Goal: Task Accomplishment & Management: Use online tool/utility

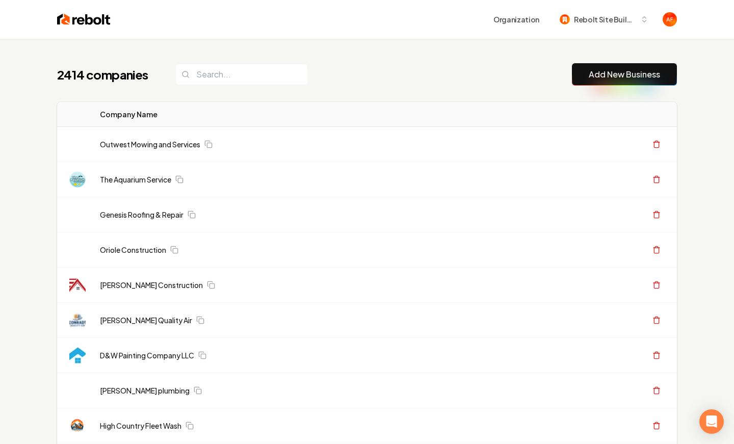
click at [233, 85] on div "2414 companies Add New Business" at bounding box center [367, 74] width 620 height 22
click at [236, 74] on input "search" at bounding box center [241, 74] width 132 height 21
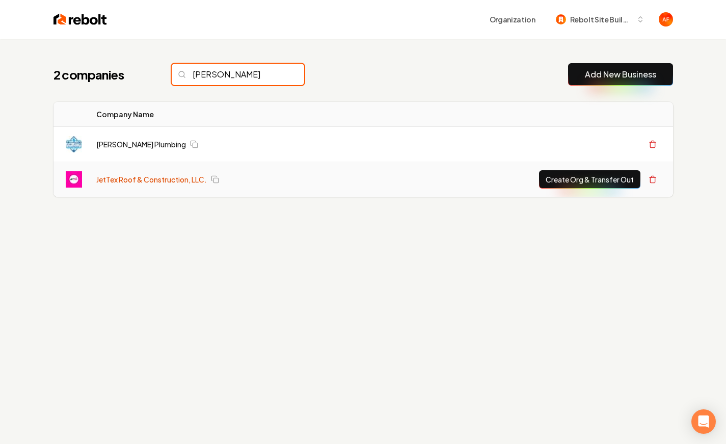
type input "jette"
click at [148, 181] on link "JetTex Roof & Construction, LLC." at bounding box center [151, 179] width 111 height 10
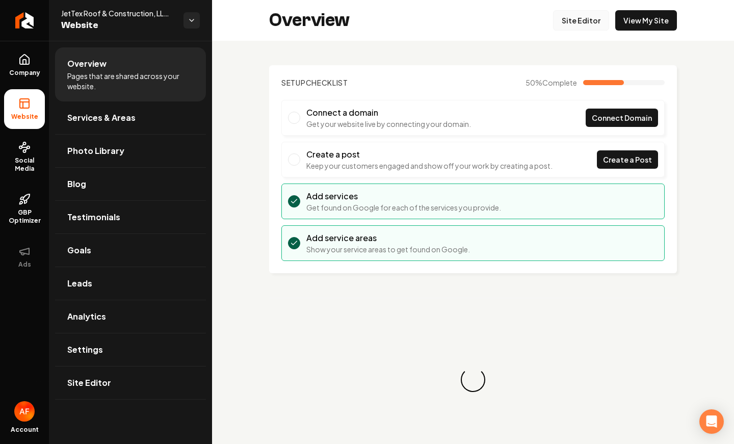
click at [580, 19] on link "Site Editor" at bounding box center [581, 20] width 56 height 20
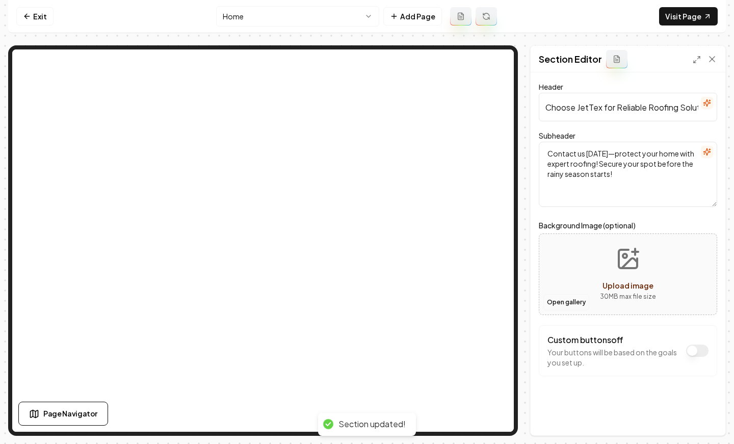
click at [545, 302] on button "Open gallery" at bounding box center [566, 302] width 46 height 16
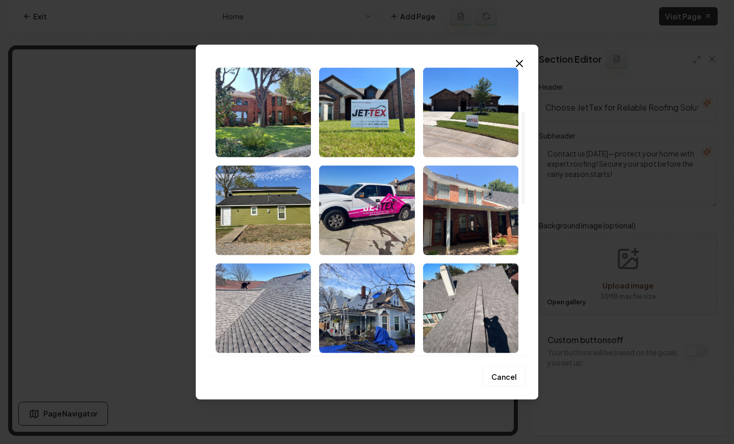
scroll to position [123, 0]
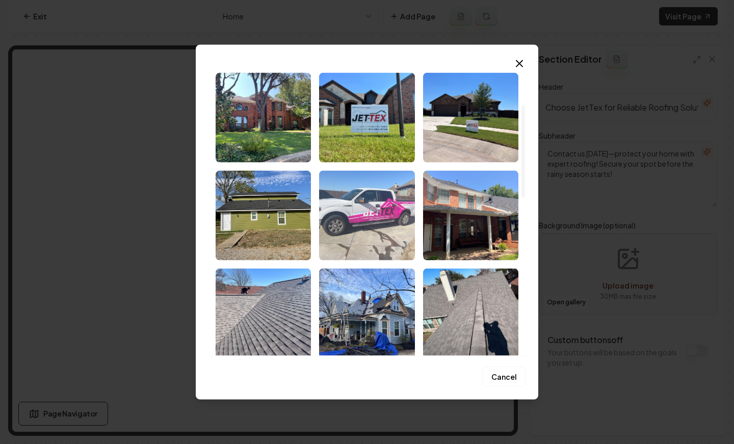
click at [380, 209] on img "Select image image_68b9e48e5c7cd75eb8d356cd.jpeg" at bounding box center [366, 215] width 95 height 90
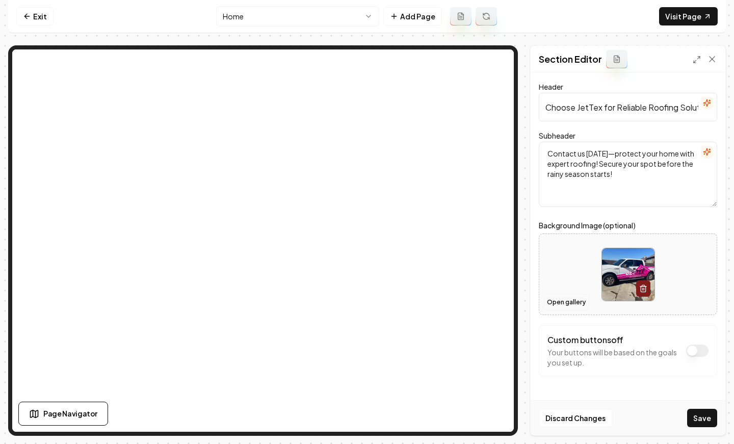
click at [575, 304] on button "Open gallery" at bounding box center [566, 302] width 46 height 16
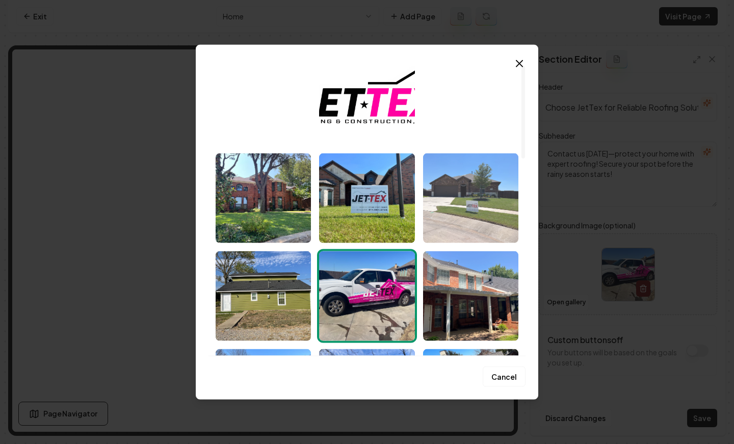
scroll to position [0, 0]
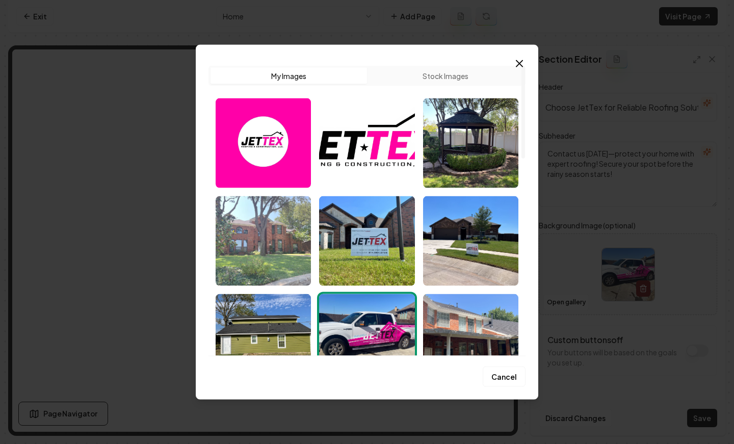
click at [250, 225] on img "Select image image_68b9e4925c7cd75eb8d36823.jpeg" at bounding box center [263, 241] width 95 height 90
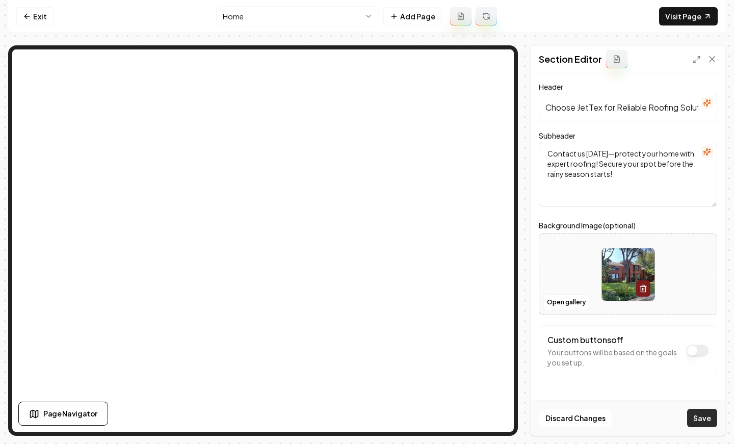
click at [699, 416] on button "Save" at bounding box center [702, 418] width 30 height 18
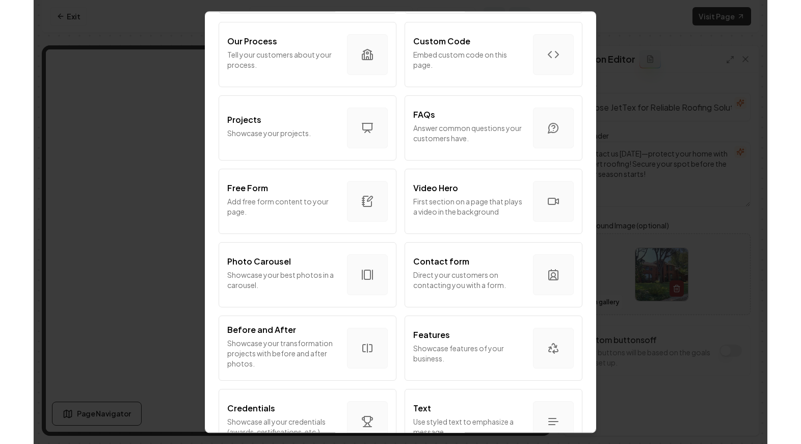
scroll to position [540, 0]
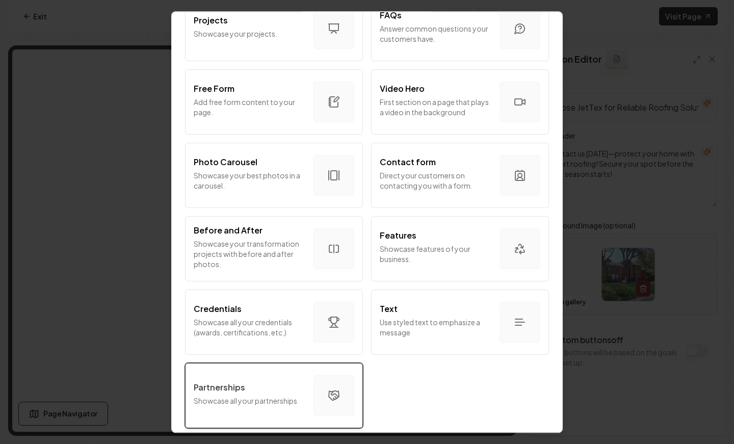
click at [275, 381] on div "Partnerships" at bounding box center [250, 387] width 112 height 12
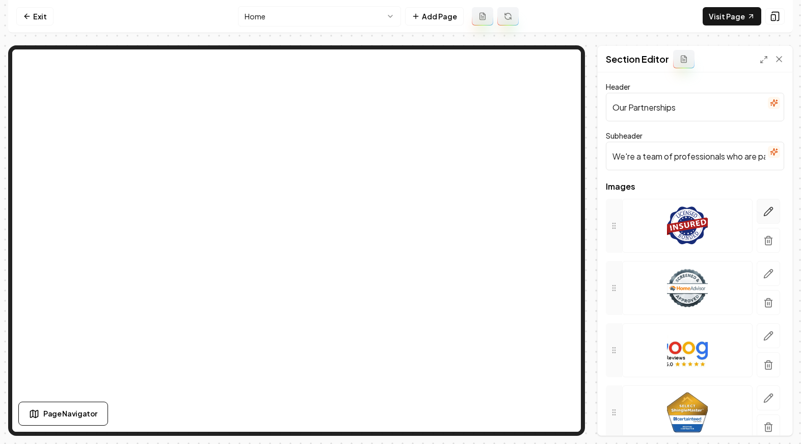
click at [733, 217] on button "button" at bounding box center [768, 211] width 23 height 25
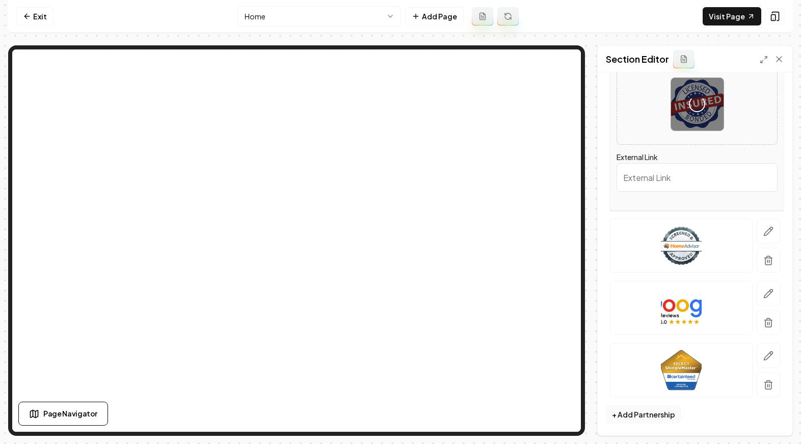
scroll to position [157, 0]
click at [733, 232] on icon "button" at bounding box center [768, 231] width 10 height 10
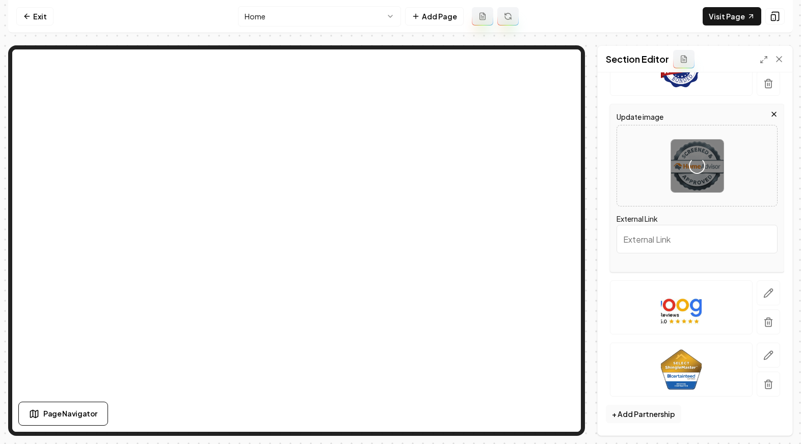
drag, startPoint x: 760, startPoint y: 293, endPoint x: 796, endPoint y: 254, distance: 53.3
click at [733, 292] on icon "button" at bounding box center [768, 293] width 10 height 10
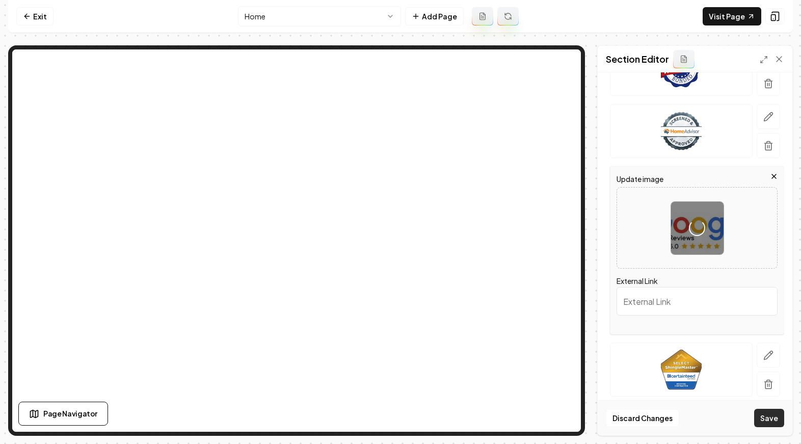
click at [733, 416] on button "Save" at bounding box center [769, 418] width 30 height 18
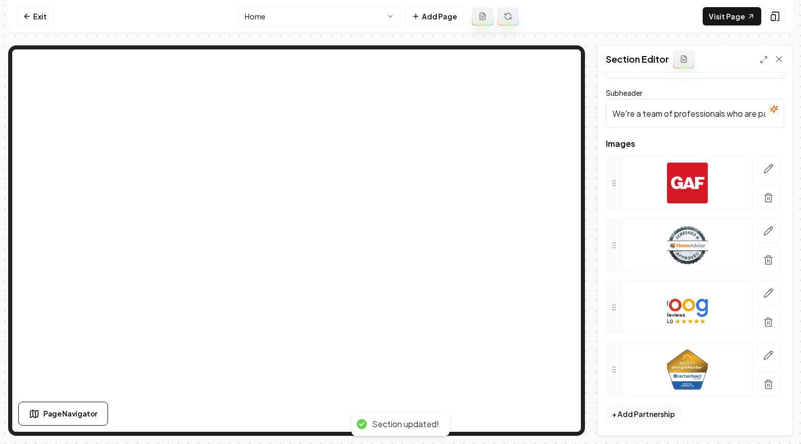
scroll to position [78, 0]
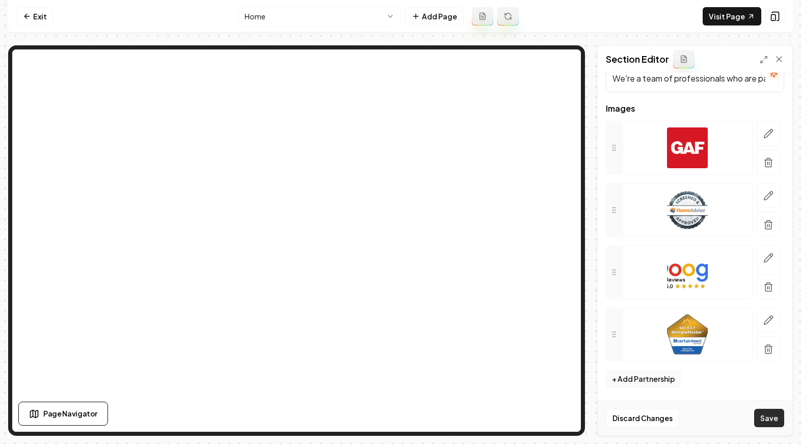
click at [733, 416] on button "Save" at bounding box center [769, 418] width 30 height 18
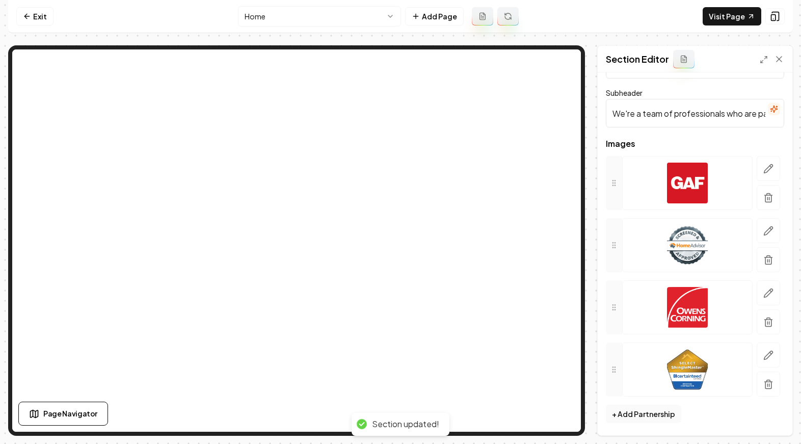
scroll to position [43, 0]
click at [448, 16] on button "Add Page" at bounding box center [434, 16] width 59 height 18
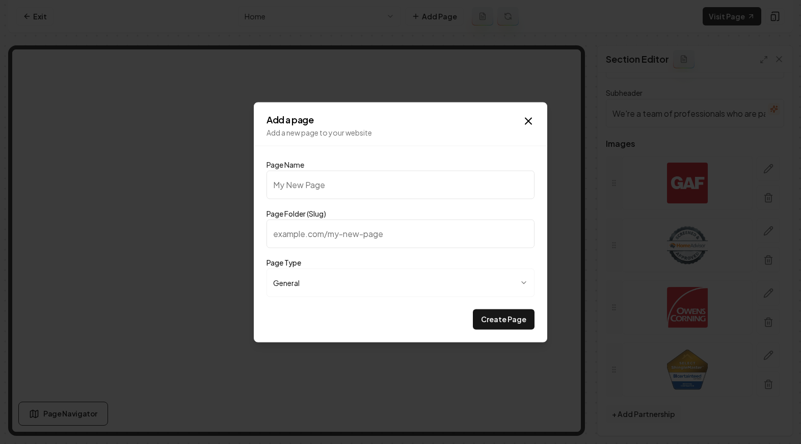
type input "P"
type input "p"
type input "Pr"
type input "pr"
type input "Pri"
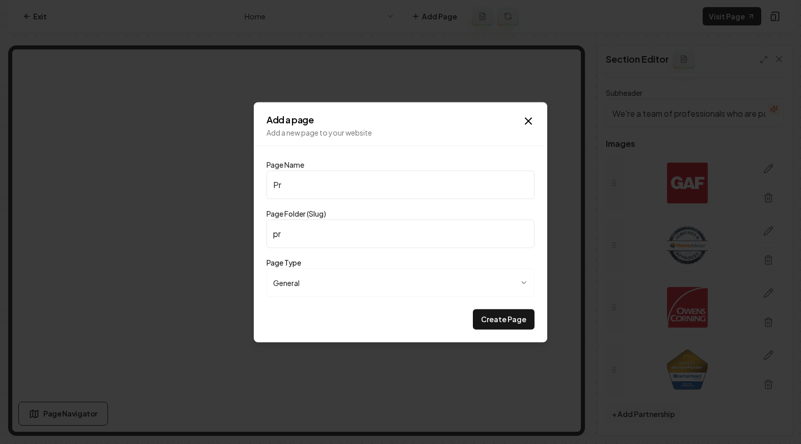
type input "pri"
type input "Pric"
type input "pric"
type input "Prici"
type input "prici"
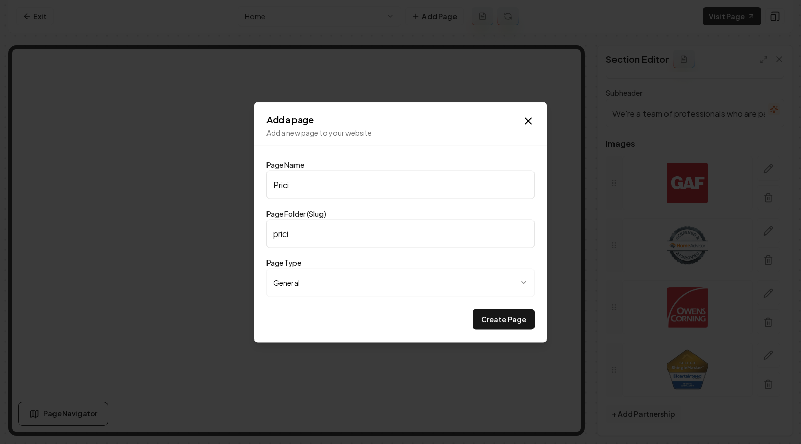
type input "Pricin"
type input "pricin"
type input "Pricing"
type input "pricing"
type input "Pricing"
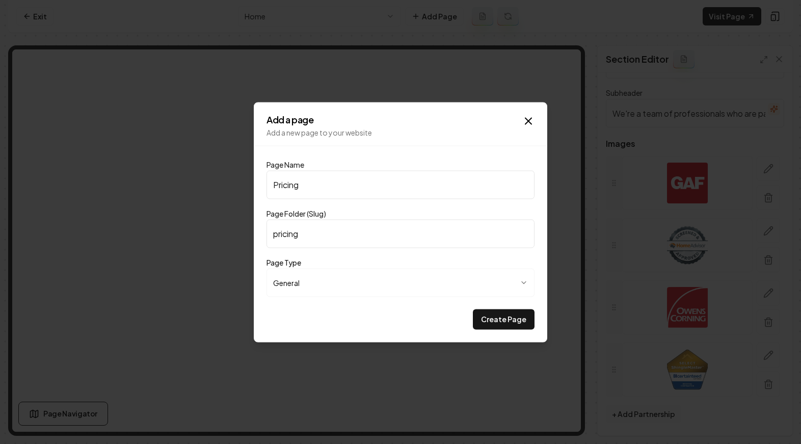
click at [501, 320] on button "Create Page" at bounding box center [504, 319] width 62 height 20
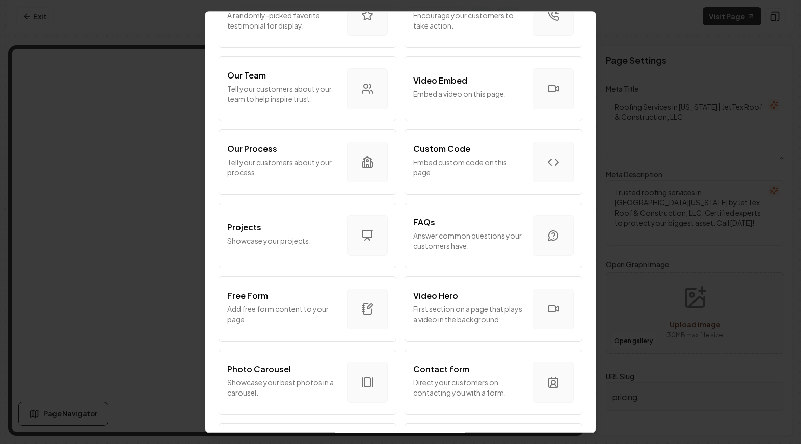
scroll to position [178, 0]
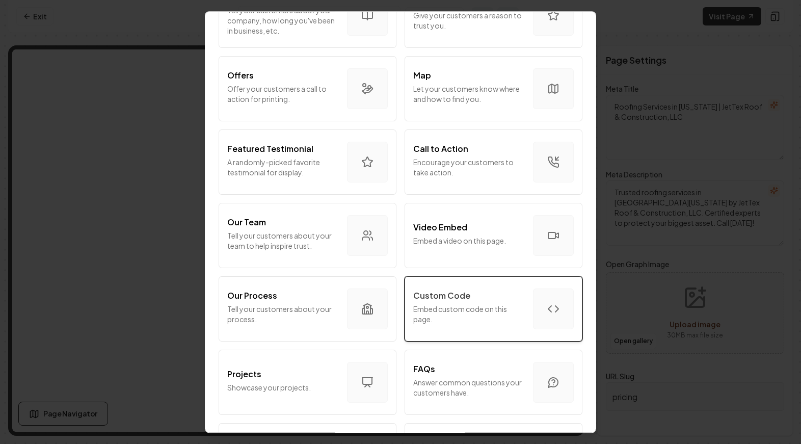
click at [486, 299] on div "Custom Code" at bounding box center [469, 295] width 112 height 12
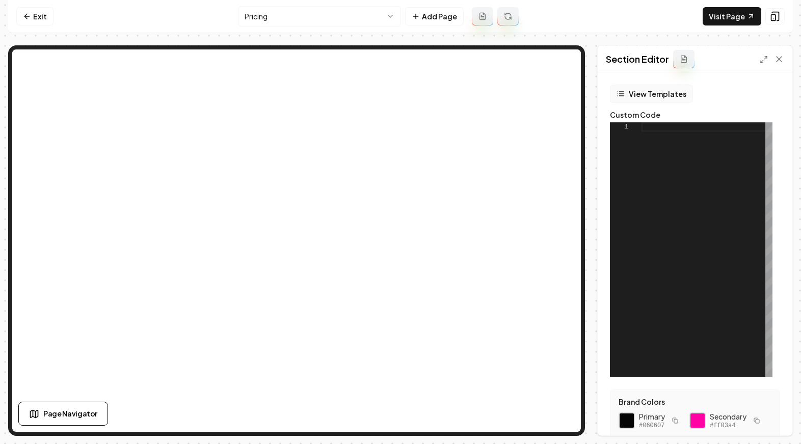
click at [623, 92] on icon "button" at bounding box center [621, 94] width 8 height 8
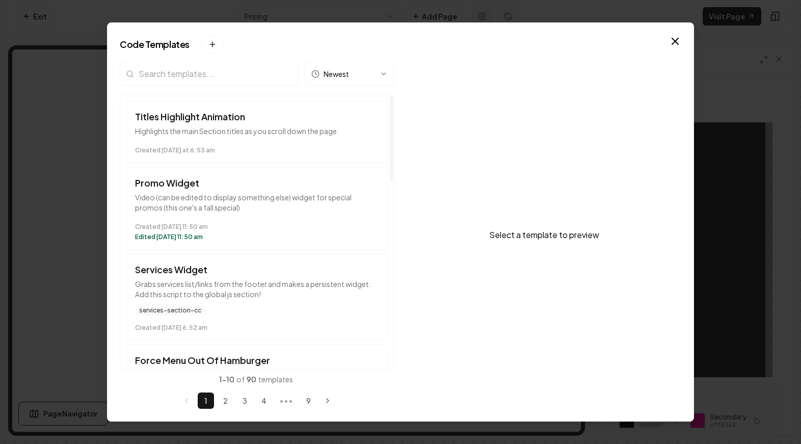
click at [182, 72] on input "search" at bounding box center [209, 74] width 179 height 24
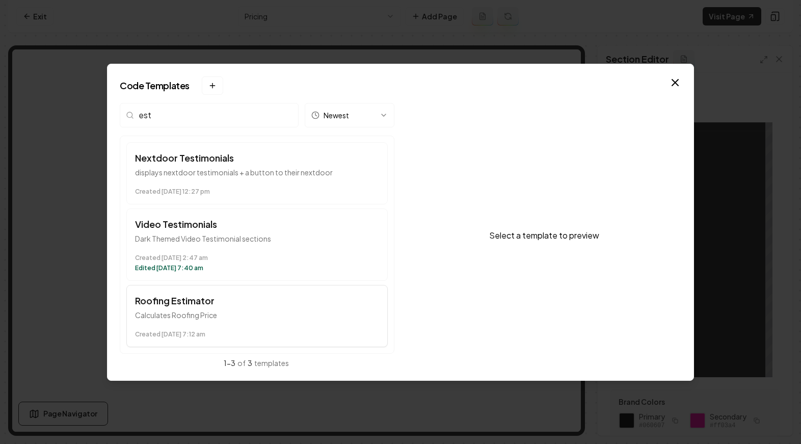
type input "est"
click at [197, 314] on p "Calculates Roofing Price" at bounding box center [257, 315] width 244 height 10
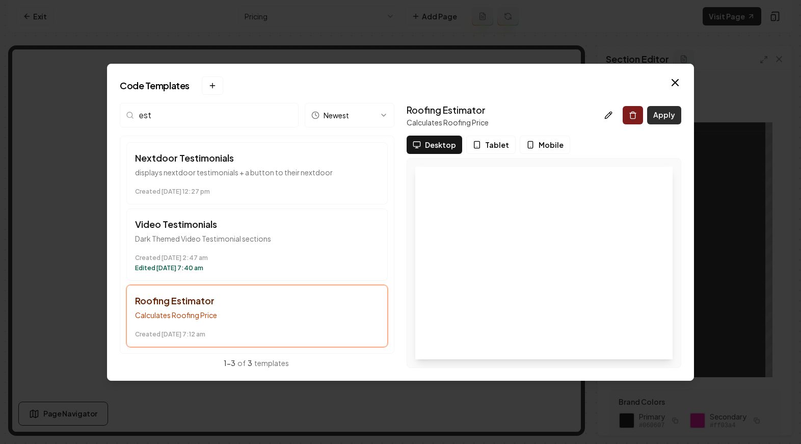
click at [652, 115] on button "Apply" at bounding box center [664, 115] width 34 height 18
type textarea "*********"
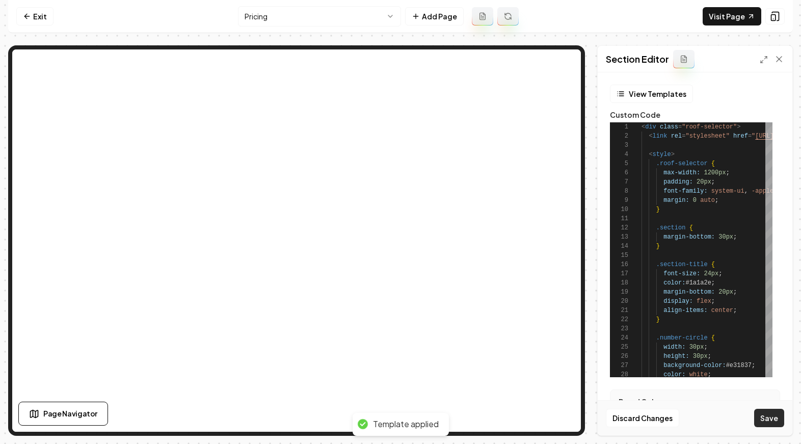
click at [765, 417] on button "Save" at bounding box center [769, 418] width 30 height 18
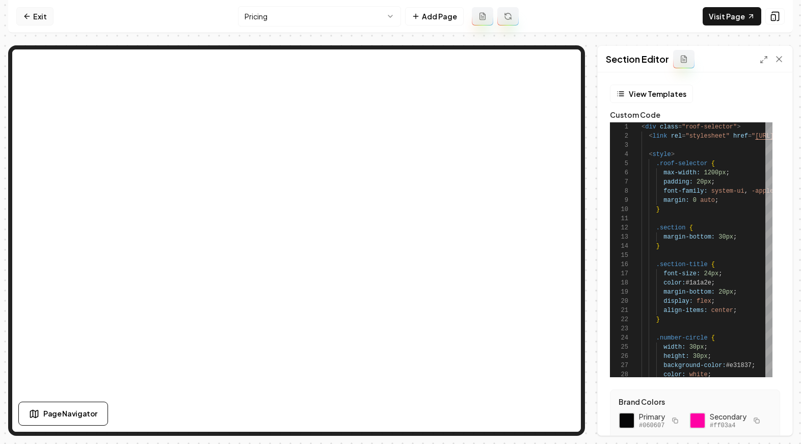
click at [33, 16] on link "Exit" at bounding box center [34, 16] width 37 height 18
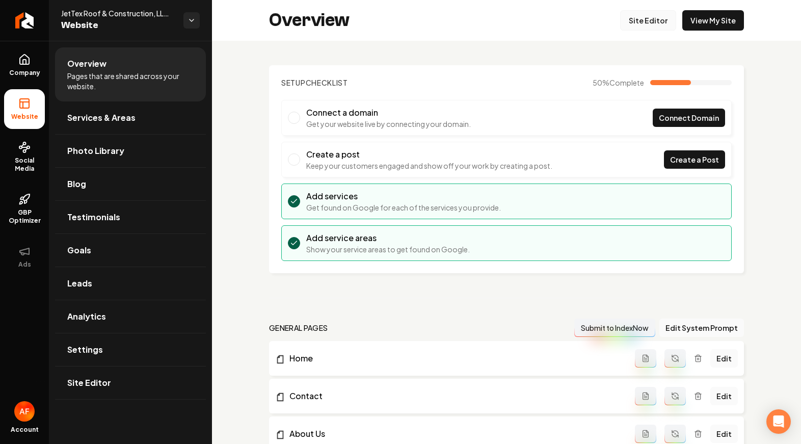
click at [639, 17] on link "Site Editor" at bounding box center [648, 20] width 56 height 20
click at [20, 20] on icon "Return to dashboard" at bounding box center [25, 20] width 10 height 0
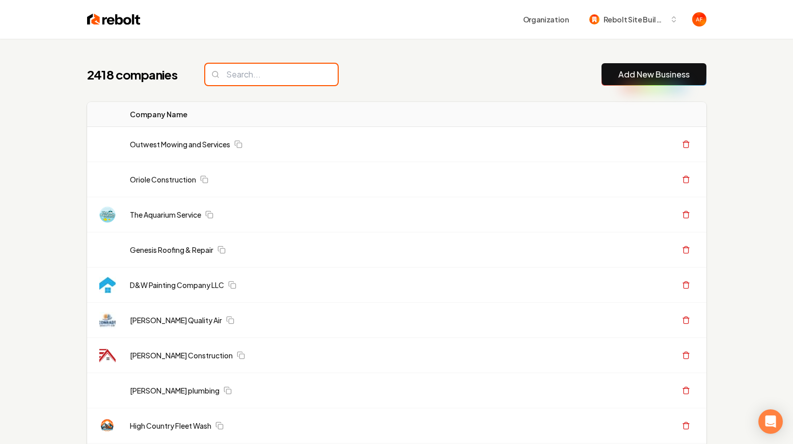
click at [260, 68] on input "search" at bounding box center [271, 74] width 132 height 21
click at [259, 72] on input "search" at bounding box center [271, 74] width 132 height 21
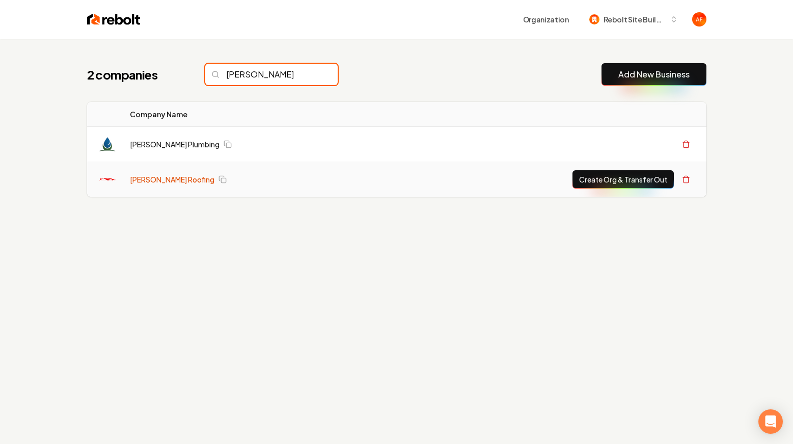
type input "ryan"
click at [134, 181] on link "[PERSON_NAME] Roofing" at bounding box center [172, 179] width 85 height 10
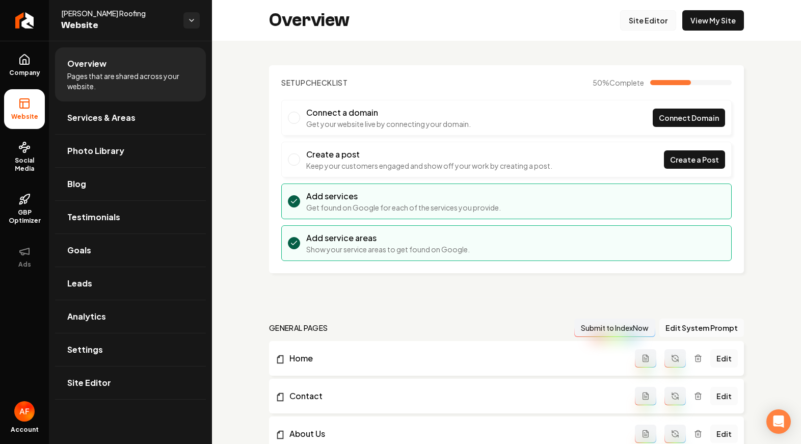
click at [641, 16] on link "Site Editor" at bounding box center [648, 20] width 56 height 20
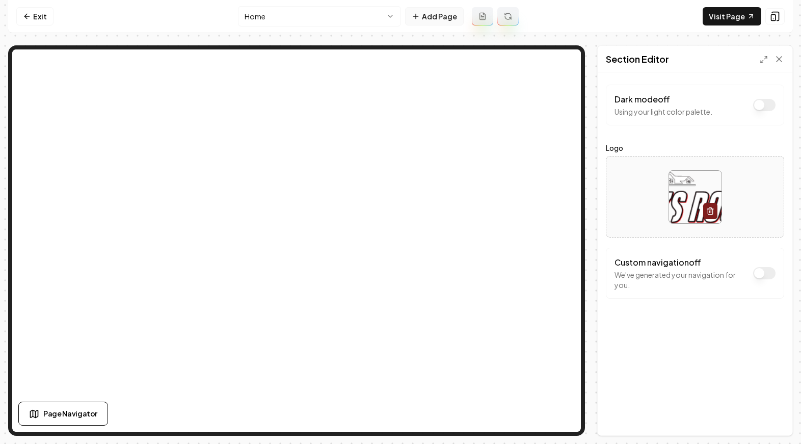
click at [434, 14] on button "Add Page" at bounding box center [434, 16] width 59 height 18
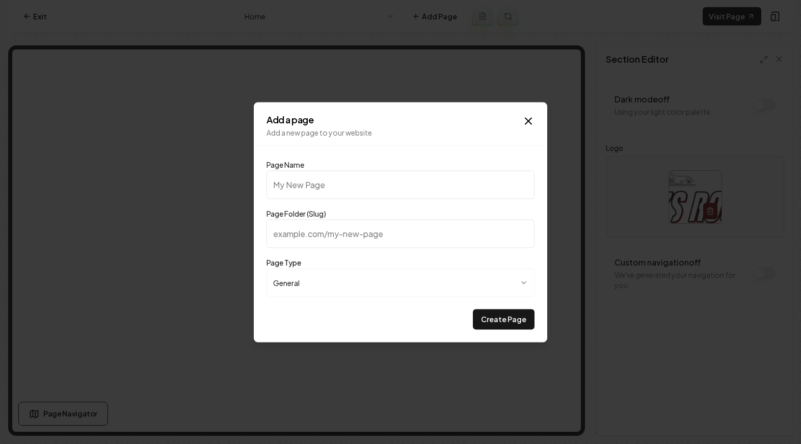
type input "P"
type input "p"
type input "Pr"
type input "pr"
type input "Pri"
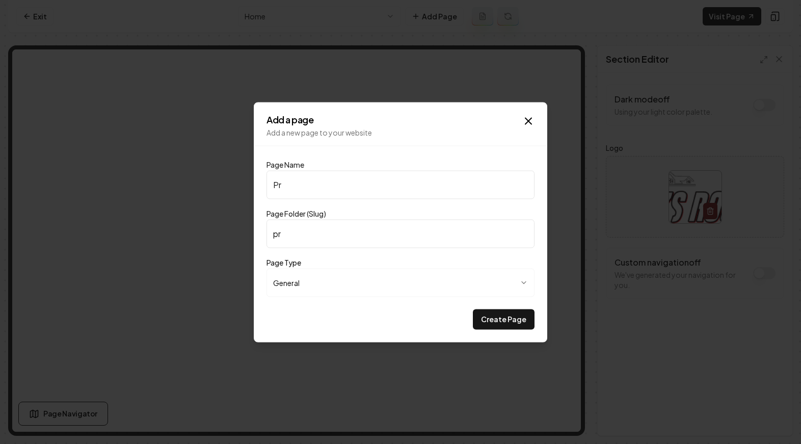
type input "pri"
type input "Priv"
type input "priv"
type input "Privi"
type input "privi"
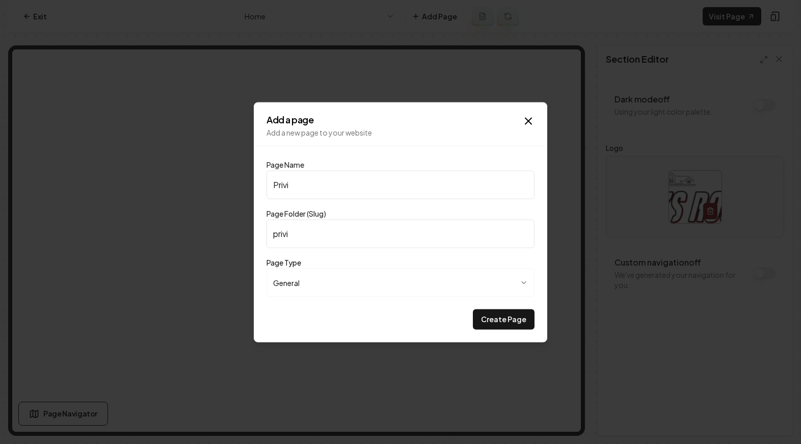
type input "Priv"
type input "priv"
type input "Pri"
type input "pri"
type input "Pric"
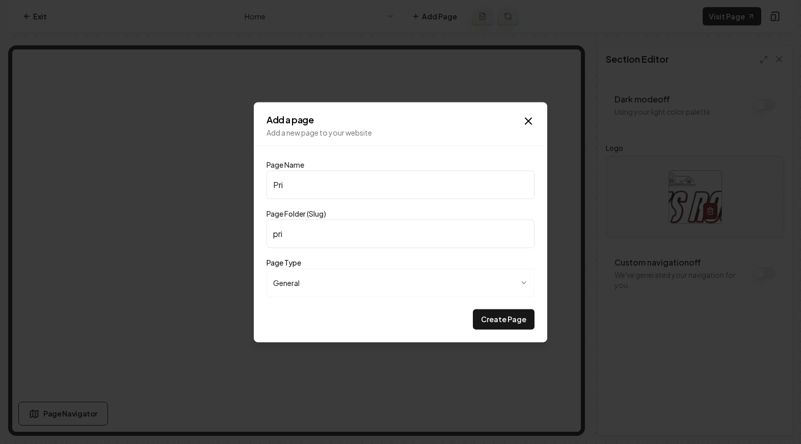
type input "pric"
type input "Prici"
type input "prici"
type input "Pricin"
type input "pricin"
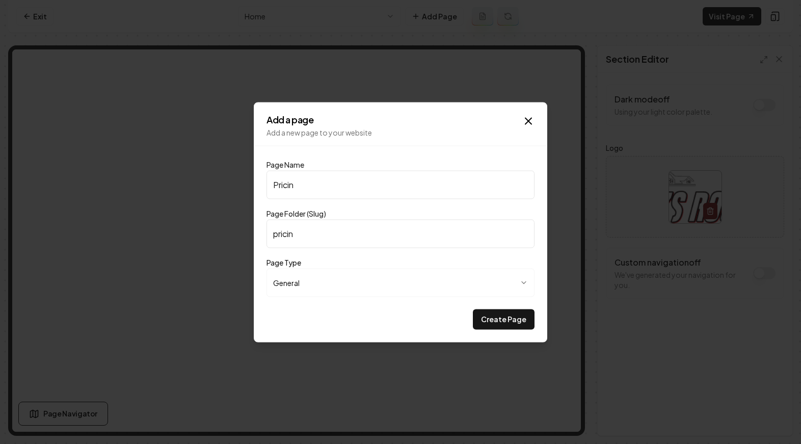
type input "Pricing"
type input "pricing"
type input "Pricing"
click at [514, 313] on button "Create Page" at bounding box center [504, 319] width 62 height 20
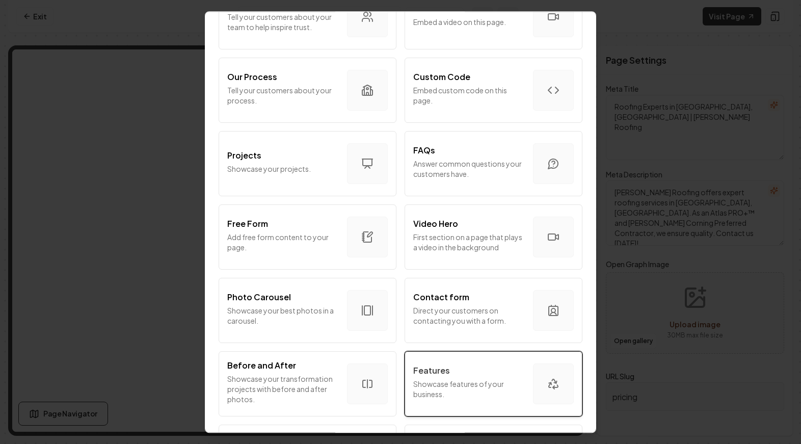
scroll to position [253, 0]
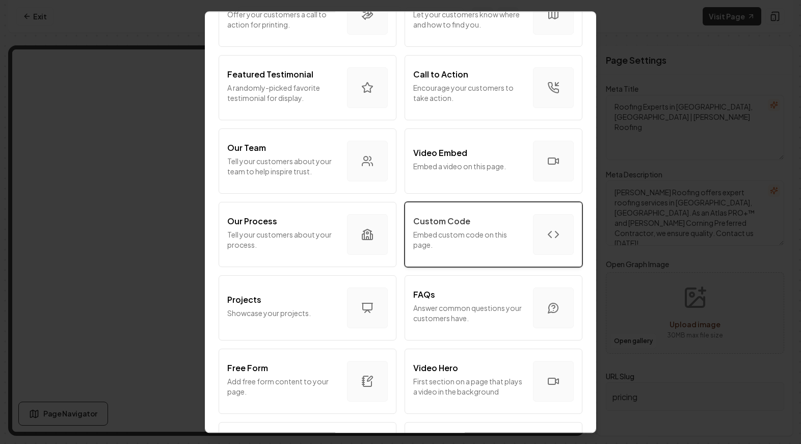
click at [533, 223] on div "button" at bounding box center [553, 234] width 41 height 41
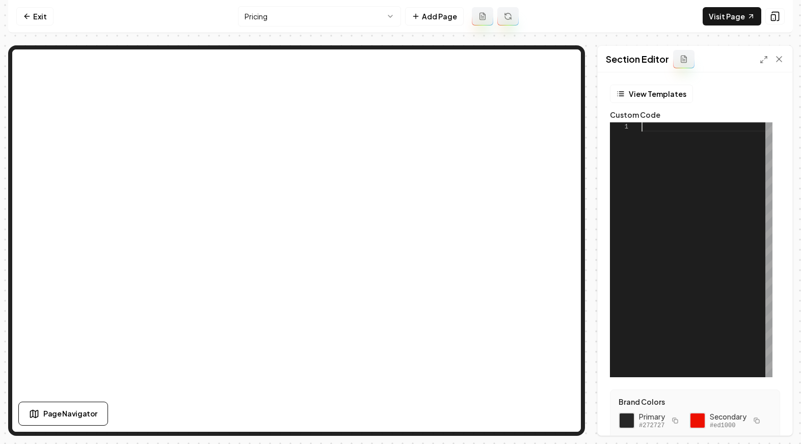
click at [679, 180] on div at bounding box center [707, 249] width 131 height 255
click at [633, 96] on button "View Templates" at bounding box center [651, 94] width 83 height 18
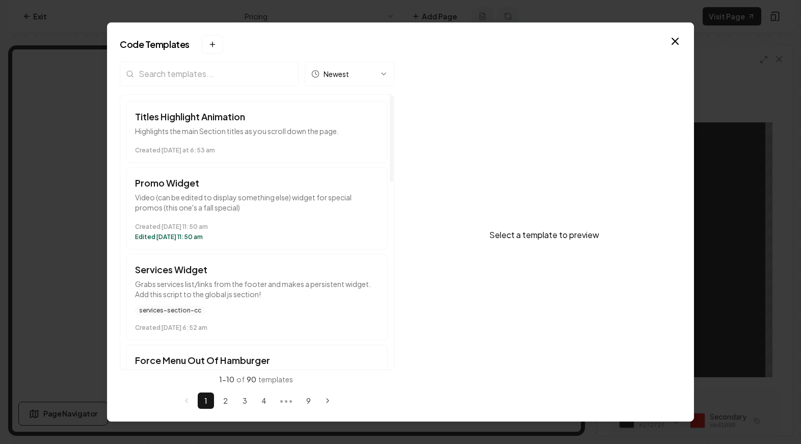
click at [172, 71] on input "search" at bounding box center [209, 74] width 179 height 24
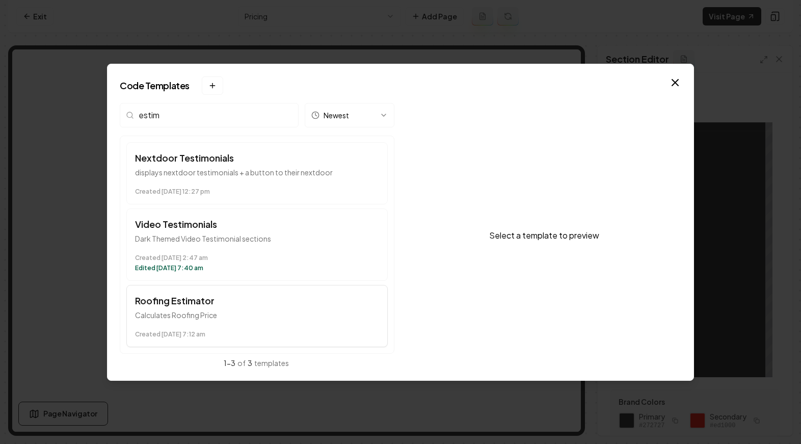
type input "estim"
click at [192, 294] on h3 "Roofing Estimator" at bounding box center [257, 301] width 244 height 14
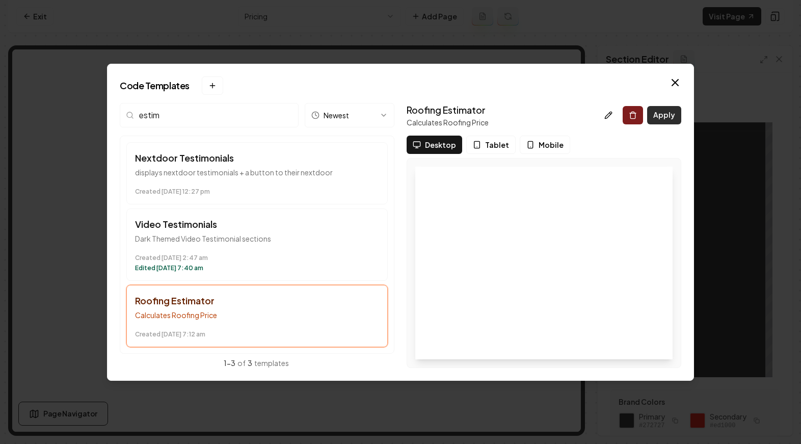
click at [668, 117] on button "Apply" at bounding box center [664, 115] width 34 height 18
type textarea "*********"
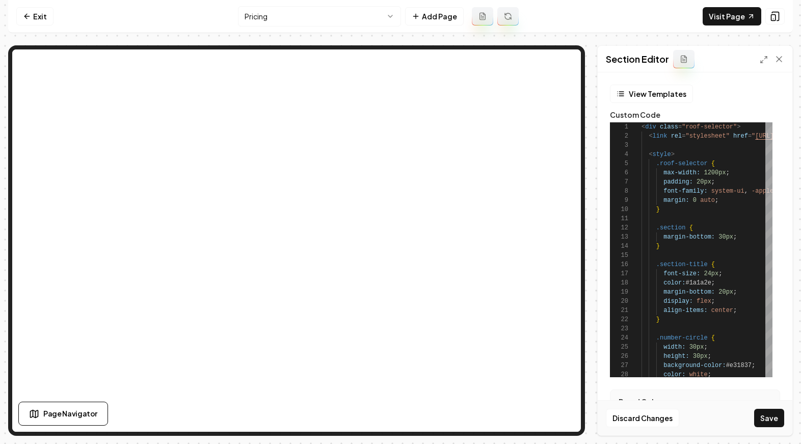
drag, startPoint x: 770, startPoint y: 417, endPoint x: 766, endPoint y: 412, distance: 6.2
click at [770, 416] on button "Save" at bounding box center [769, 418] width 30 height 18
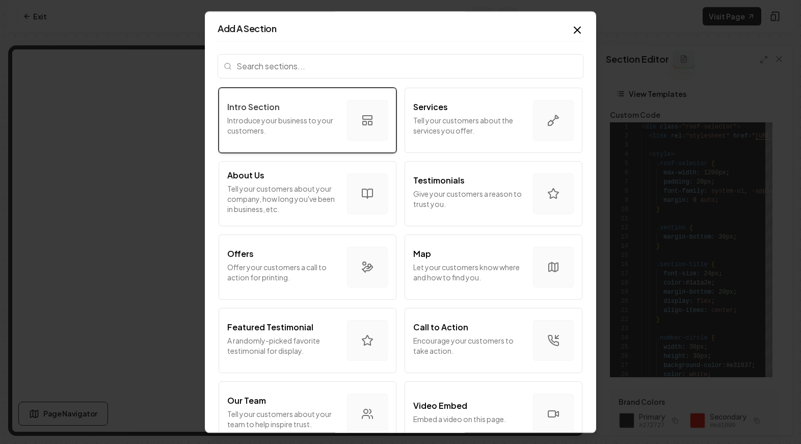
click at [311, 137] on div "Intro Section Introduce your business to your customers." at bounding box center [283, 120] width 112 height 39
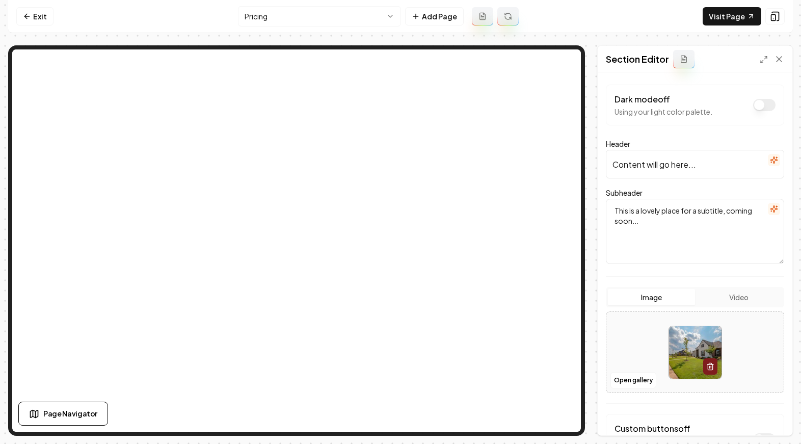
drag, startPoint x: 778, startPoint y: 162, endPoint x: 772, endPoint y: 160, distance: 6.2
click at [777, 162] on div "Dark mode off Using your light color palette. Header Content will go here... Su…" at bounding box center [695, 253] width 195 height 363
click at [772, 159] on button "button" at bounding box center [774, 160] width 12 height 12
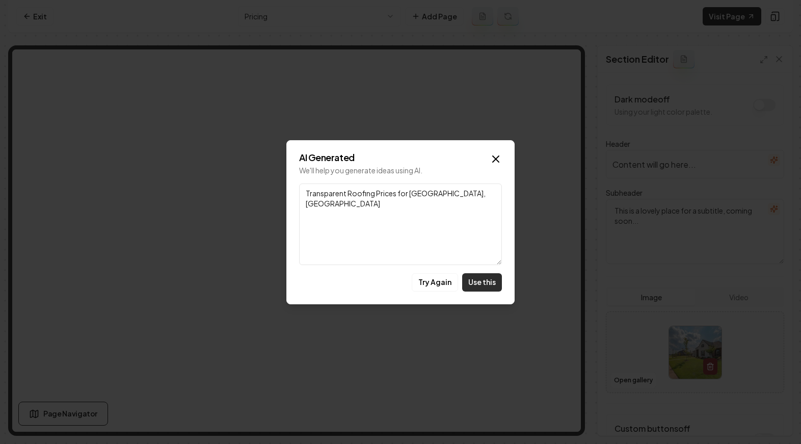
click at [484, 283] on button "Use this" at bounding box center [482, 282] width 40 height 18
type input "Transparent Roofing Prices for Enola, PA"
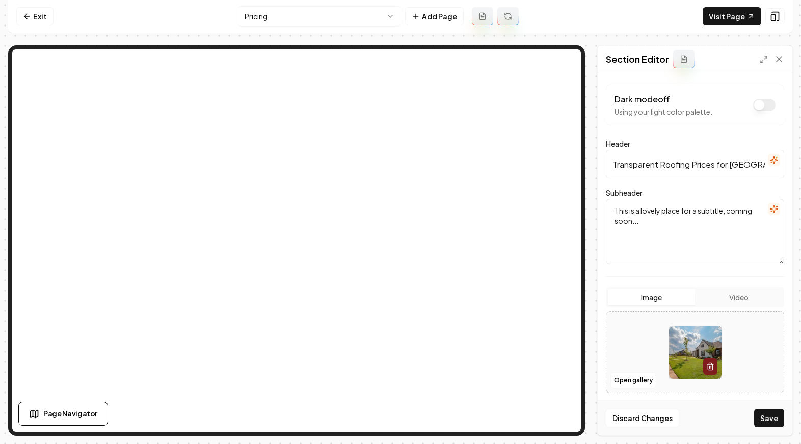
click at [768, 213] on button "button" at bounding box center [774, 209] width 12 height 12
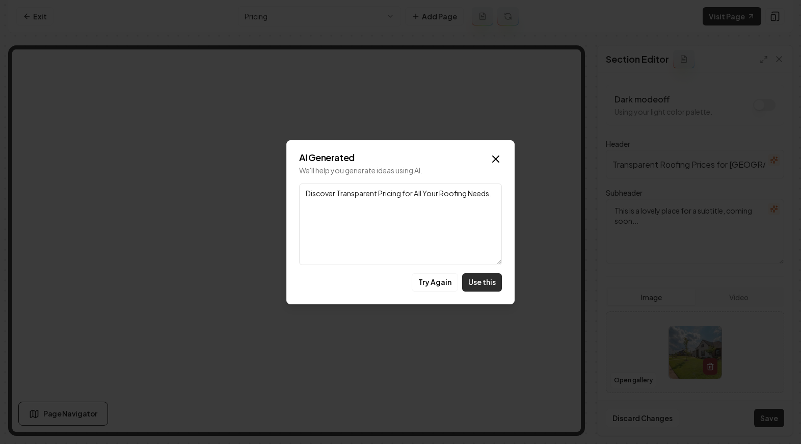
click at [479, 277] on button "Use this" at bounding box center [482, 282] width 40 height 18
type textarea "Discover Transparent Pricing for All Your Roofing Needs."
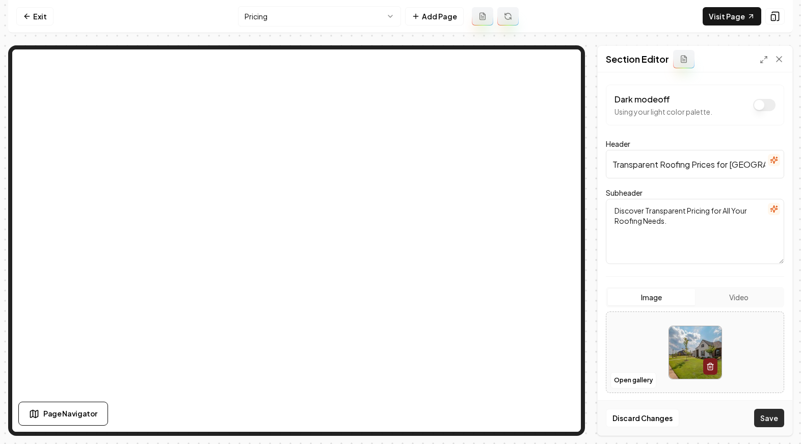
drag, startPoint x: 761, startPoint y: 405, endPoint x: 771, endPoint y: 412, distance: 11.7
click at [762, 405] on div "Discard Changes Save" at bounding box center [695, 417] width 195 height 35
click at [778, 422] on button "Save" at bounding box center [769, 418] width 30 height 18
click at [640, 378] on button "Open gallery" at bounding box center [633, 380] width 46 height 16
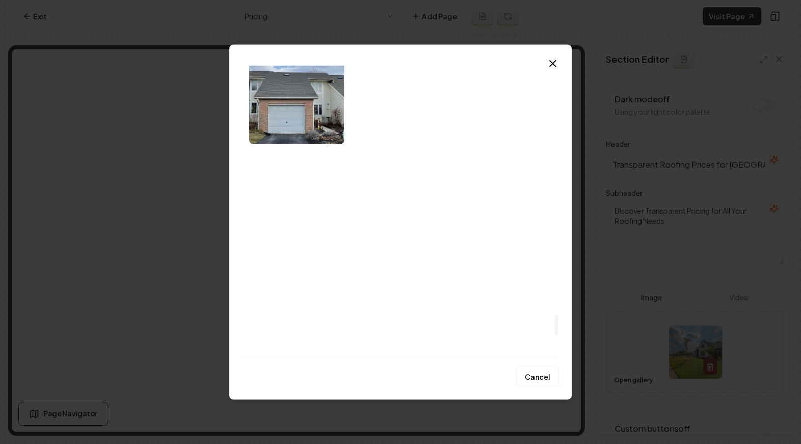
scroll to position [3554, 0]
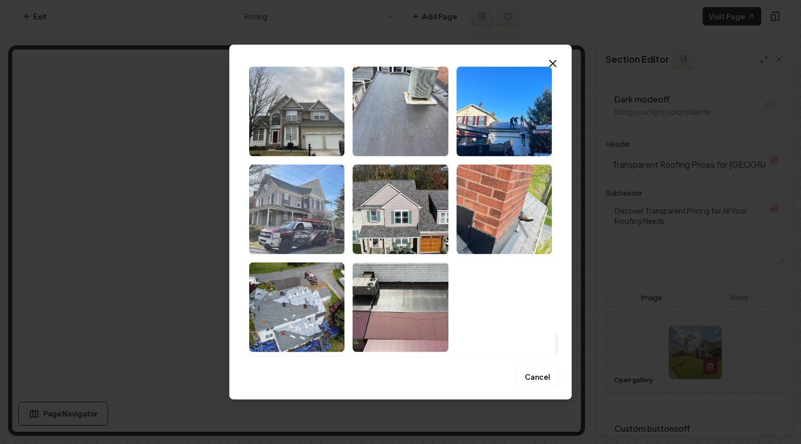
click at [319, 230] on img "Select image image_68cb11ab5c7cd75eb817a7a4.jpeg" at bounding box center [296, 209] width 95 height 90
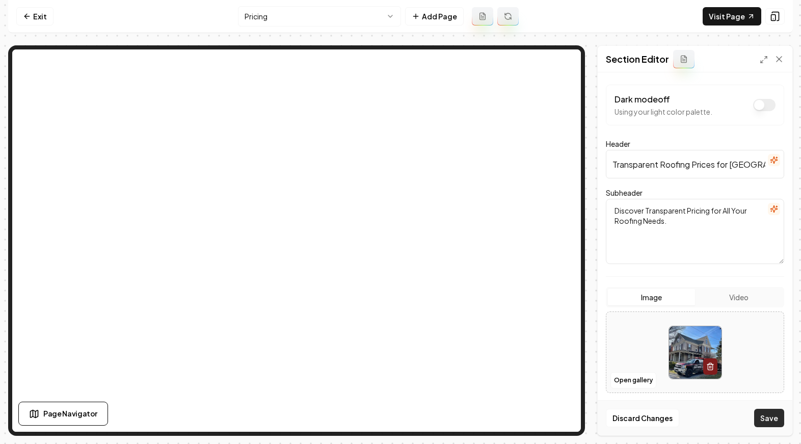
click at [776, 414] on button "Save" at bounding box center [769, 418] width 30 height 18
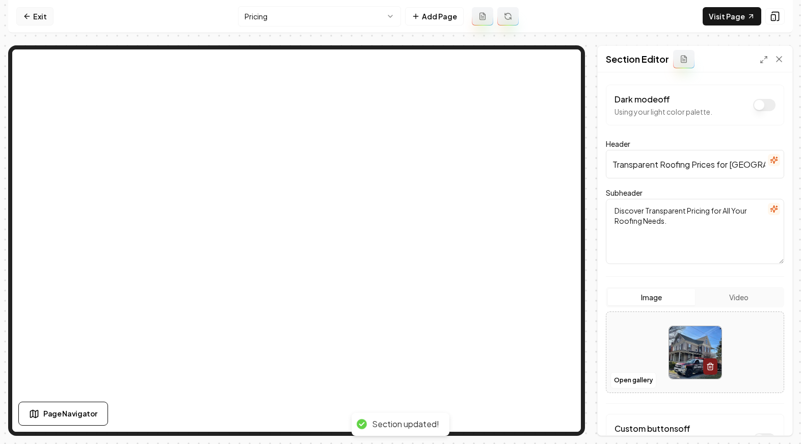
click at [44, 11] on link "Exit" at bounding box center [34, 16] width 37 height 18
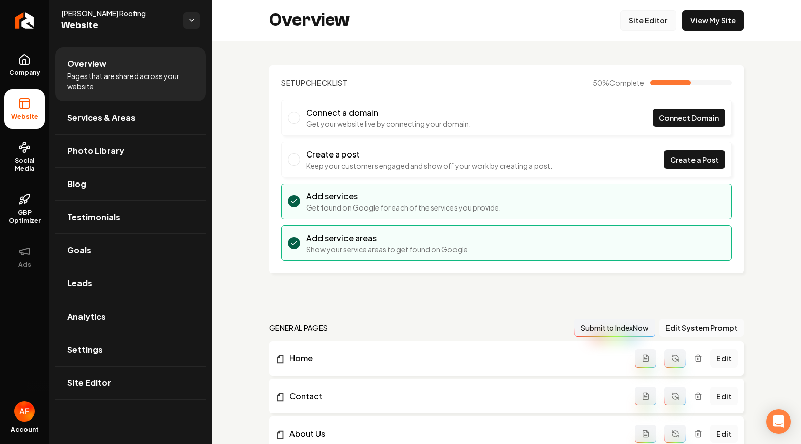
click at [642, 20] on link "Site Editor" at bounding box center [648, 20] width 56 height 20
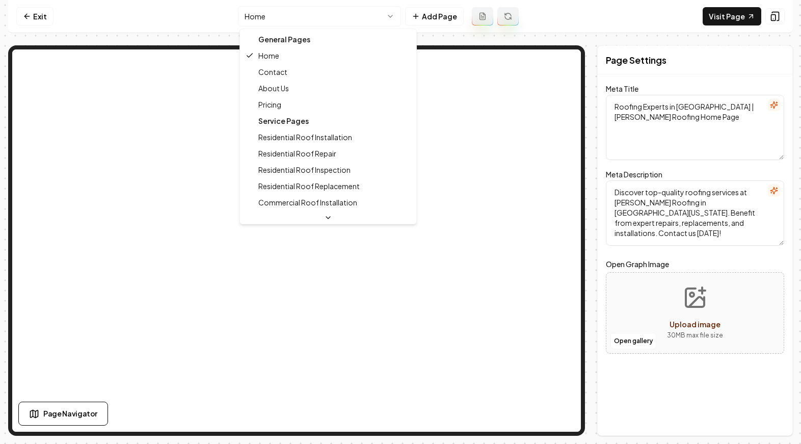
click at [375, 19] on html "Computer Required This feature is only available on a computer. Please switch t…" at bounding box center [400, 222] width 801 height 444
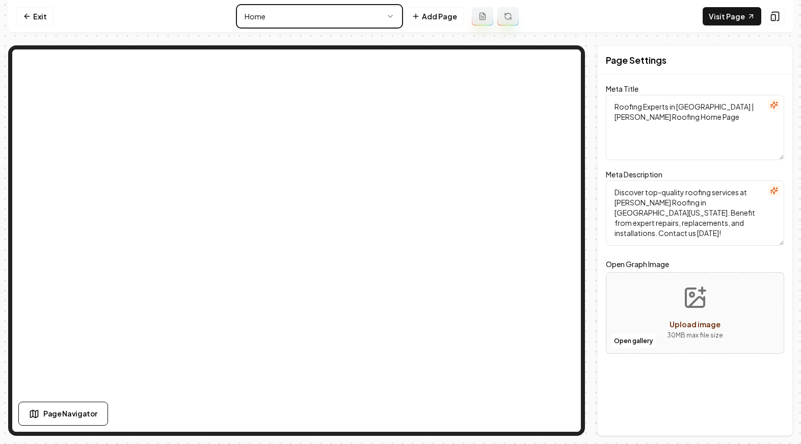
click at [388, 14] on html "Computer Required This feature is only available on a computer. Please switch t…" at bounding box center [400, 222] width 801 height 444
click at [395, 15] on html "Computer Required This feature is only available on a computer. Please switch t…" at bounding box center [400, 222] width 801 height 444
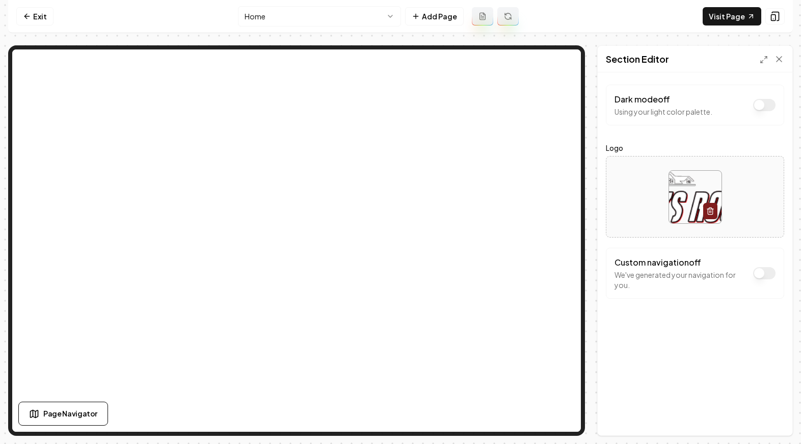
click at [367, 16] on html "Computer Required This feature is only available on a computer. Please switch t…" at bounding box center [400, 222] width 801 height 444
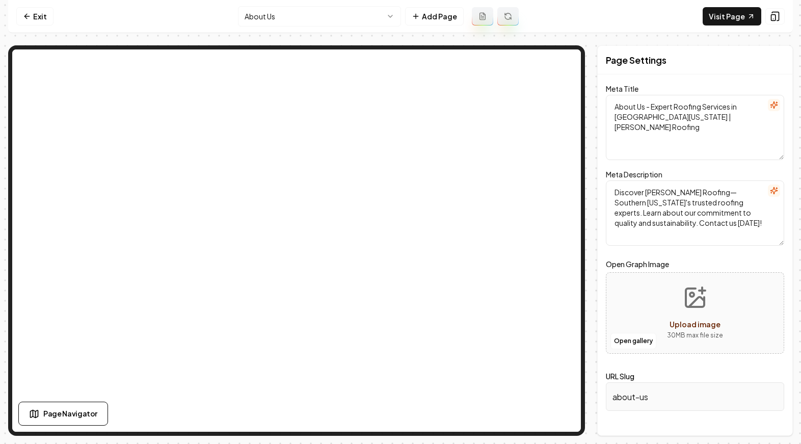
click at [27, 18] on icon at bounding box center [25, 16] width 3 height 5
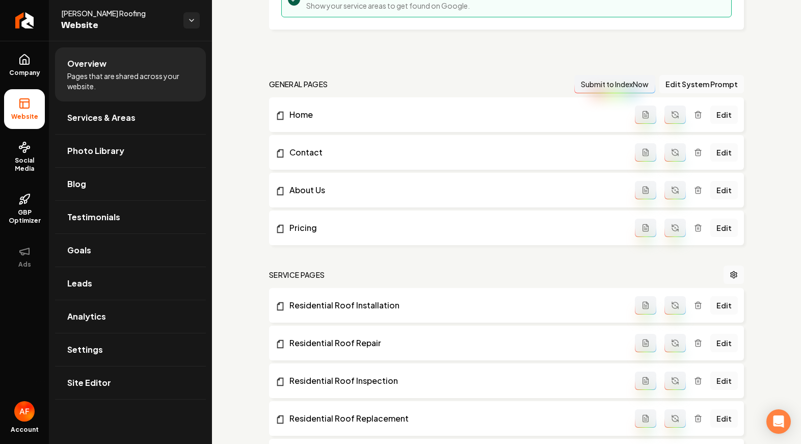
scroll to position [249, 0]
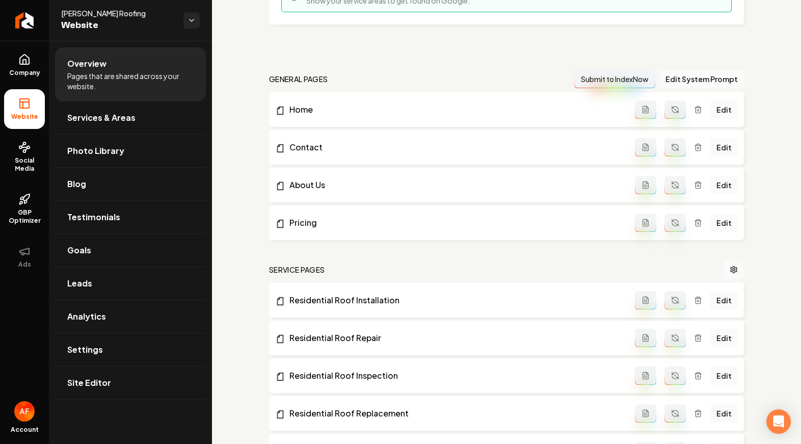
click at [695, 219] on icon "Main content area" at bounding box center [698, 223] width 8 height 8
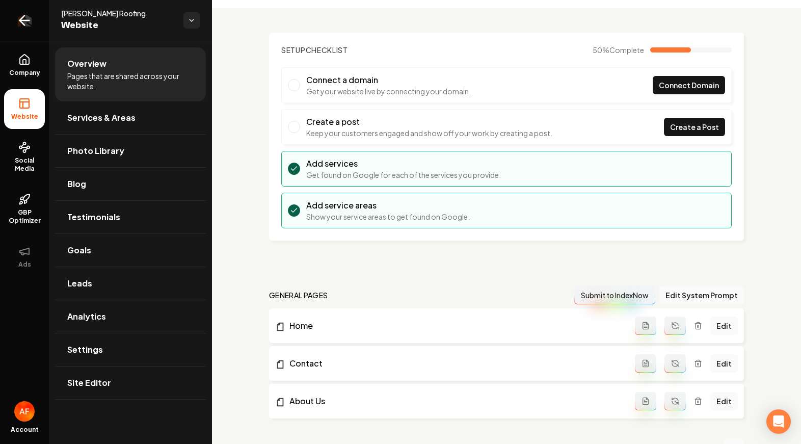
scroll to position [0, 0]
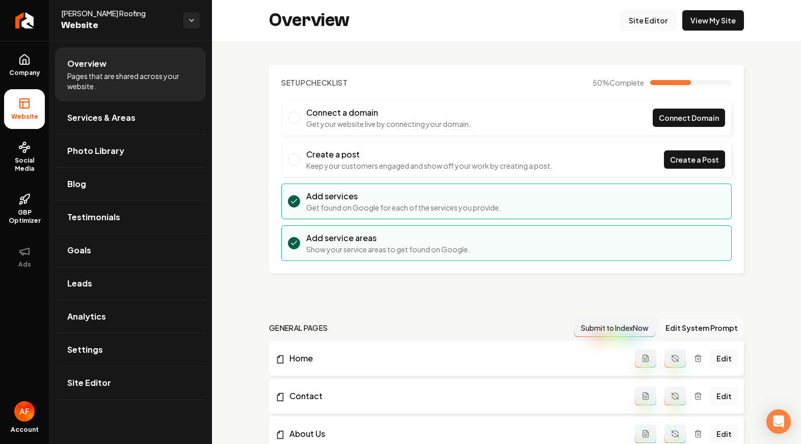
click at [657, 18] on link "Site Editor" at bounding box center [648, 20] width 56 height 20
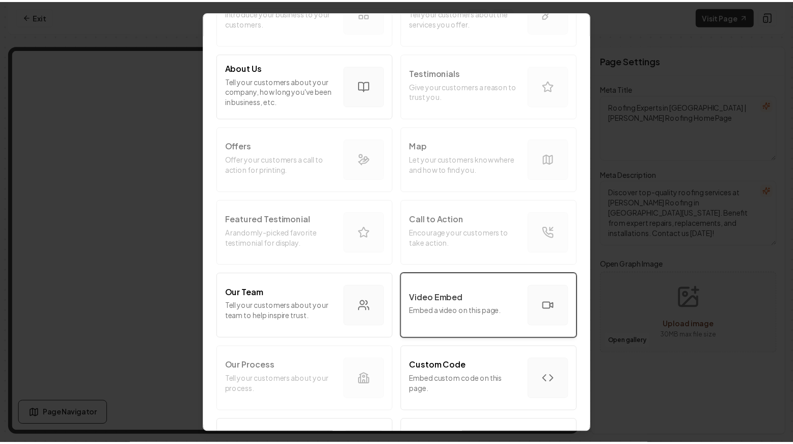
scroll to position [225, 0]
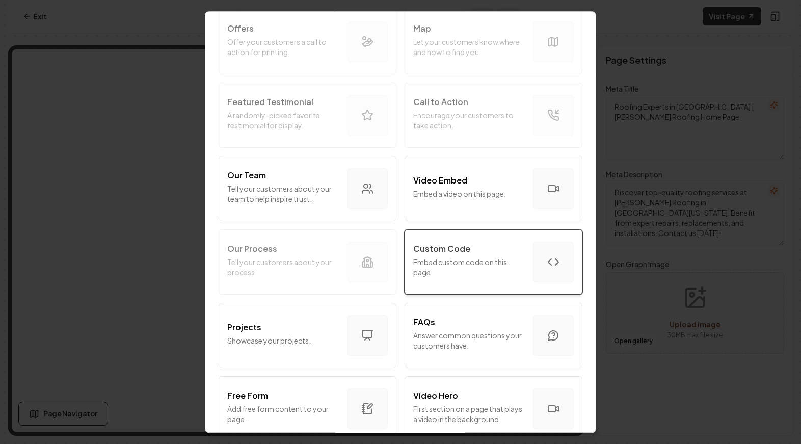
click at [490, 278] on div "Custom Code Embed custom code on this page." at bounding box center [469, 262] width 112 height 39
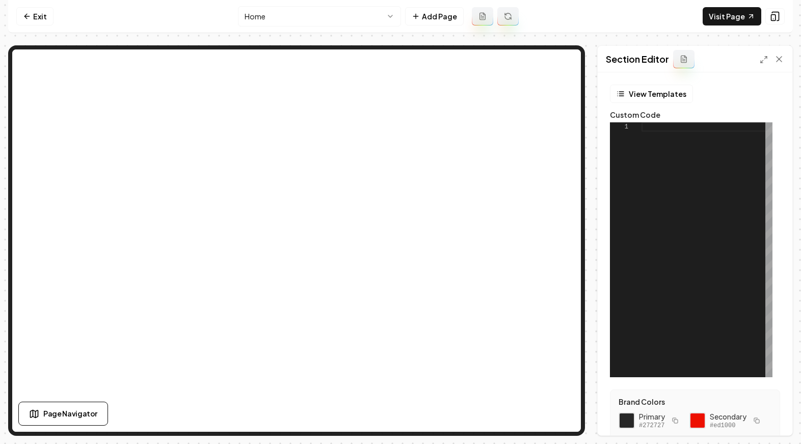
click at [649, 83] on div "View Templates Custom Code 1 Brand Colors Primary #272727 Secondary #ed1000 Col…" at bounding box center [695, 253] width 195 height 363
click at [647, 89] on button "View Templates" at bounding box center [651, 94] width 83 height 18
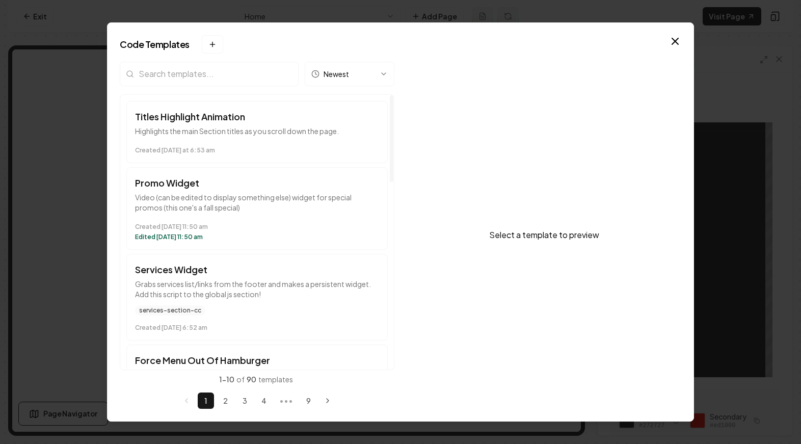
click at [188, 89] on div "Newest" at bounding box center [257, 78] width 275 height 33
click at [194, 73] on input "search" at bounding box center [209, 74] width 179 height 24
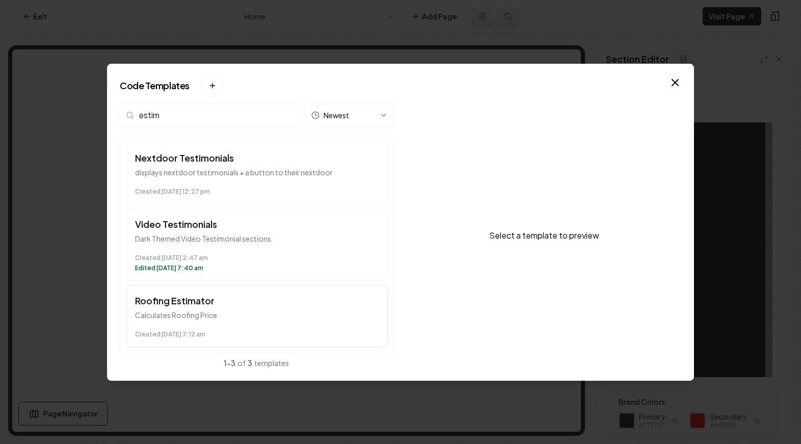
type input "estim"
click at [201, 316] on p "Calculates Roofing Price" at bounding box center [257, 315] width 244 height 10
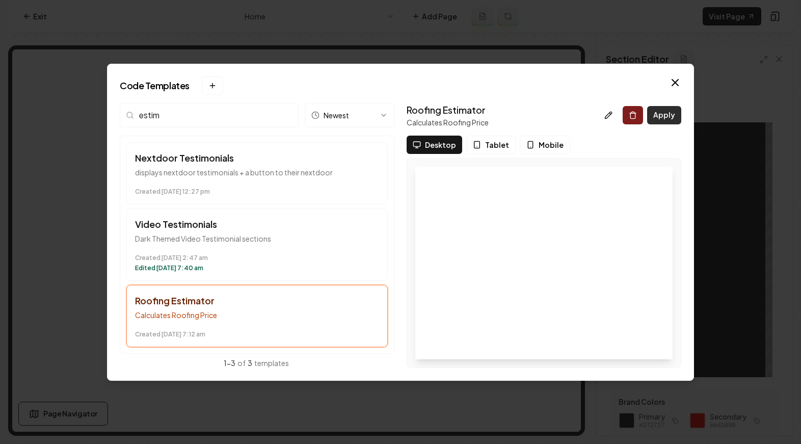
click at [662, 113] on button "Apply" at bounding box center [664, 115] width 34 height 18
type textarea "*********"
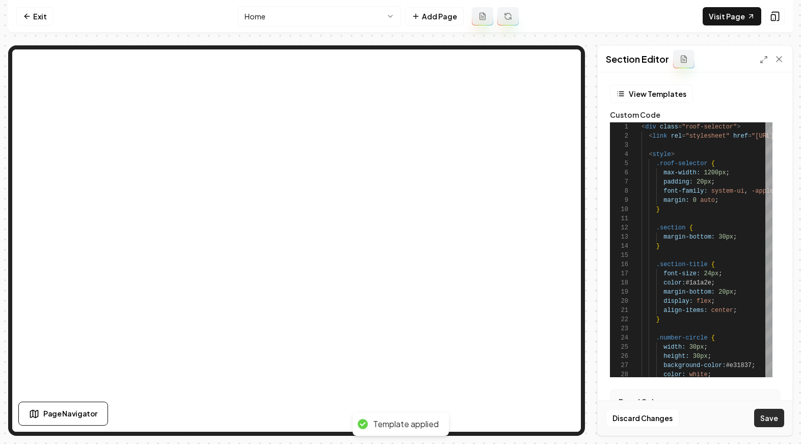
click at [774, 426] on button "Save" at bounding box center [769, 418] width 30 height 18
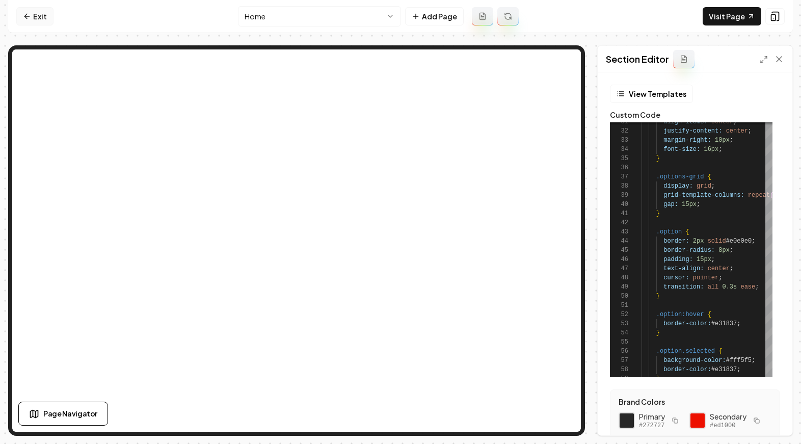
click at [43, 19] on link "Exit" at bounding box center [34, 16] width 37 height 18
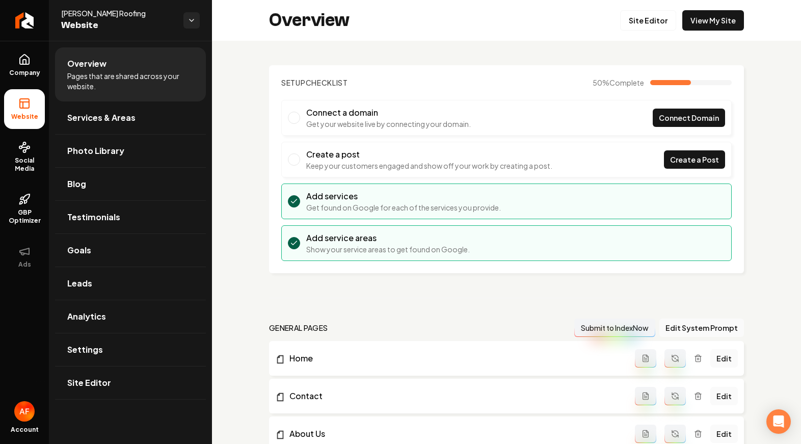
click at [43, 19] on link "Return to dashboard" at bounding box center [24, 20] width 49 height 41
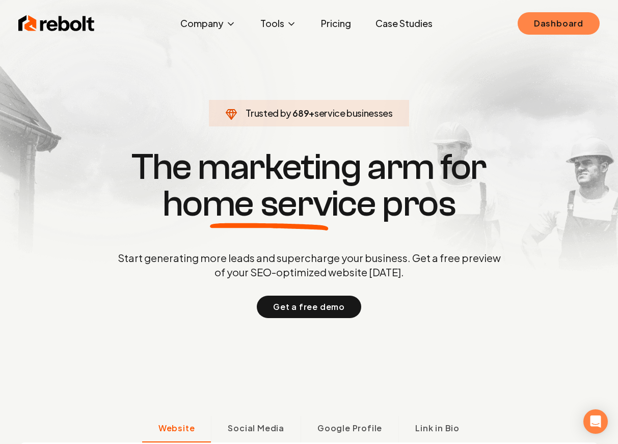
click at [553, 20] on link "Dashboard" at bounding box center [559, 23] width 82 height 22
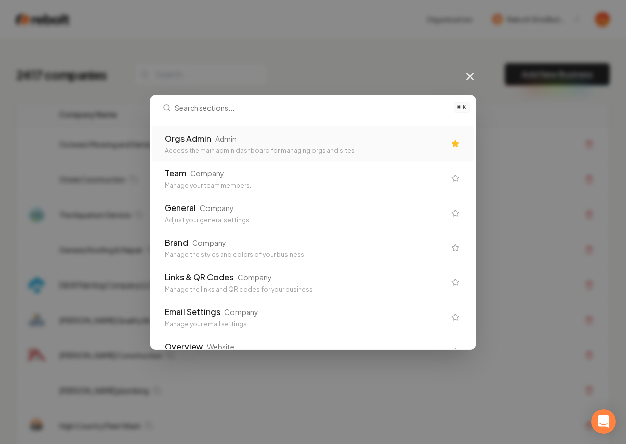
click at [199, 132] on div "Orgs Admin" at bounding box center [188, 138] width 46 height 12
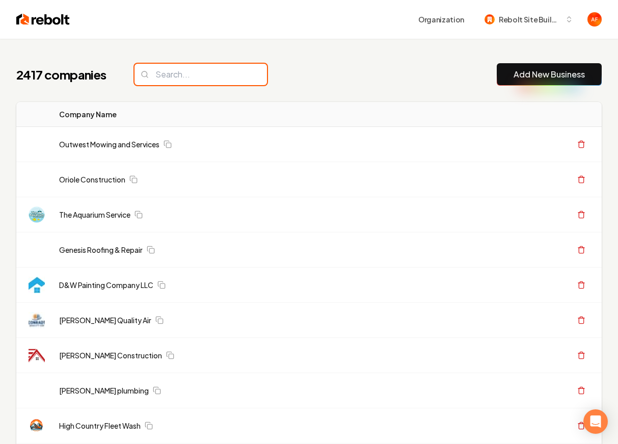
click at [196, 83] on input "search" at bounding box center [201, 74] width 132 height 21
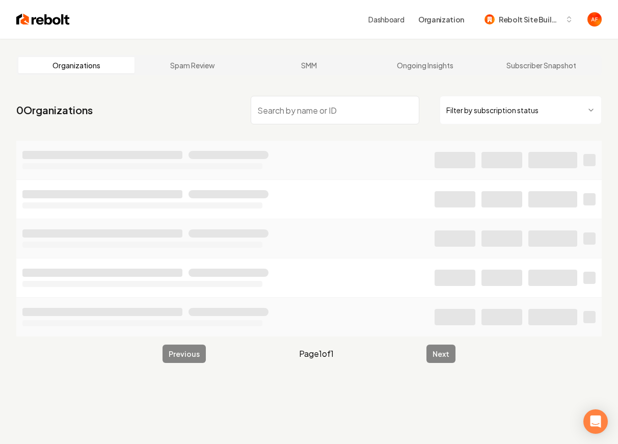
click at [300, 129] on nav "0 Organizations Filter by subscription status" at bounding box center [309, 114] width 586 height 45
click at [298, 115] on input "search" at bounding box center [335, 110] width 169 height 29
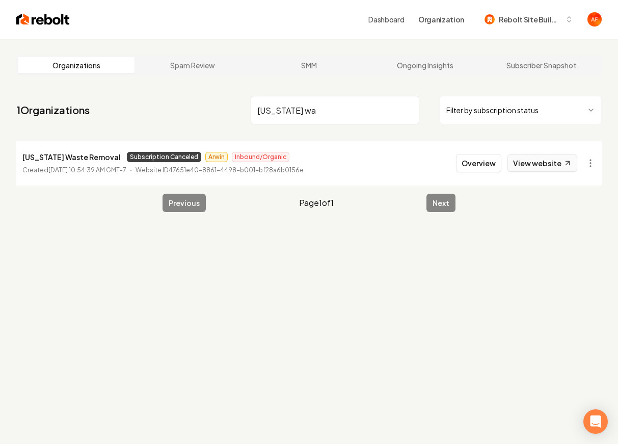
type input "[US_STATE] wa"
click at [538, 162] on link "View website" at bounding box center [543, 162] width 70 height 17
click at [24, 11] on div "Dashboard Organization Rebolt Site Builder" at bounding box center [309, 19] width 618 height 39
click at [23, 18] on img at bounding box center [43, 19] width 54 height 14
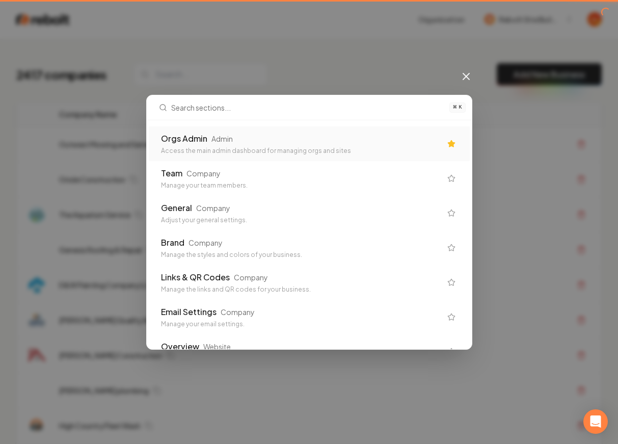
click at [325, 148] on div "Access the main admin dashboard for managing orgs and sites" at bounding box center [301, 151] width 280 height 8
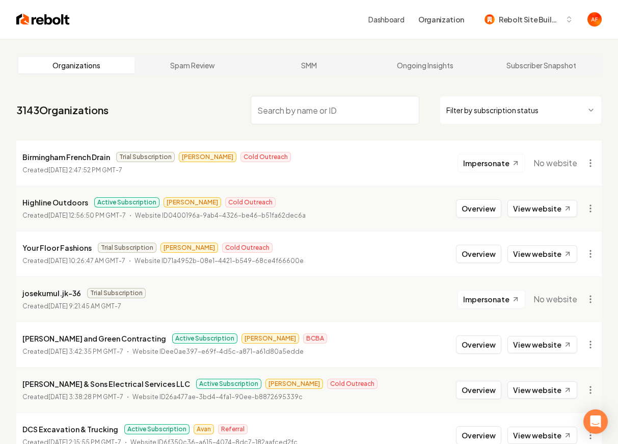
click at [43, 21] on img at bounding box center [43, 19] width 54 height 14
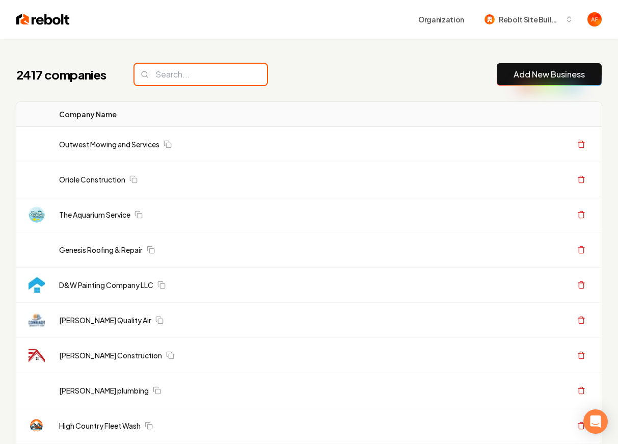
click at [221, 81] on input "search" at bounding box center [201, 74] width 132 height 21
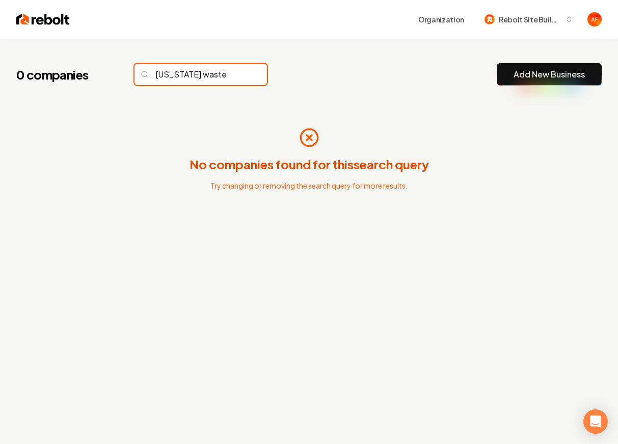
type input "[US_STATE] waste"
